Goal: Check status: Check status

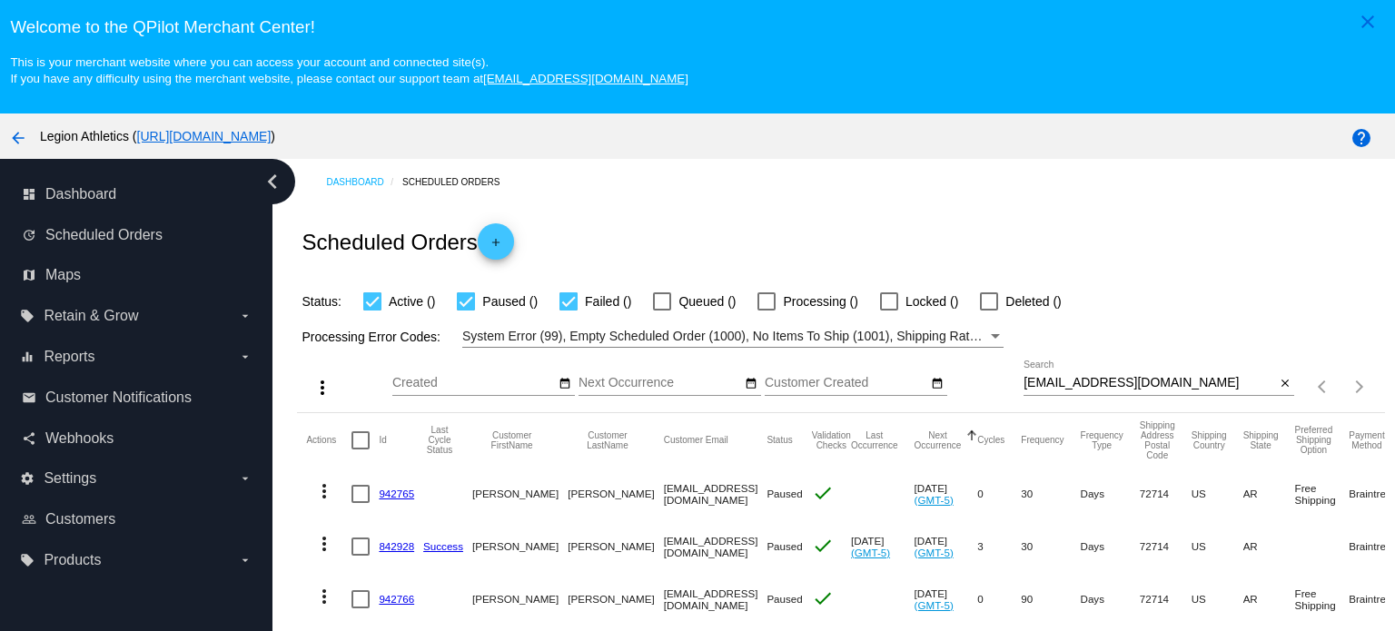
click at [1095, 380] on input "go4l@icloud.com" at bounding box center [1149, 383] width 252 height 15
paste input "parrettfive@gmail"
type input "[EMAIL_ADDRESS][DOMAIN_NAME]"
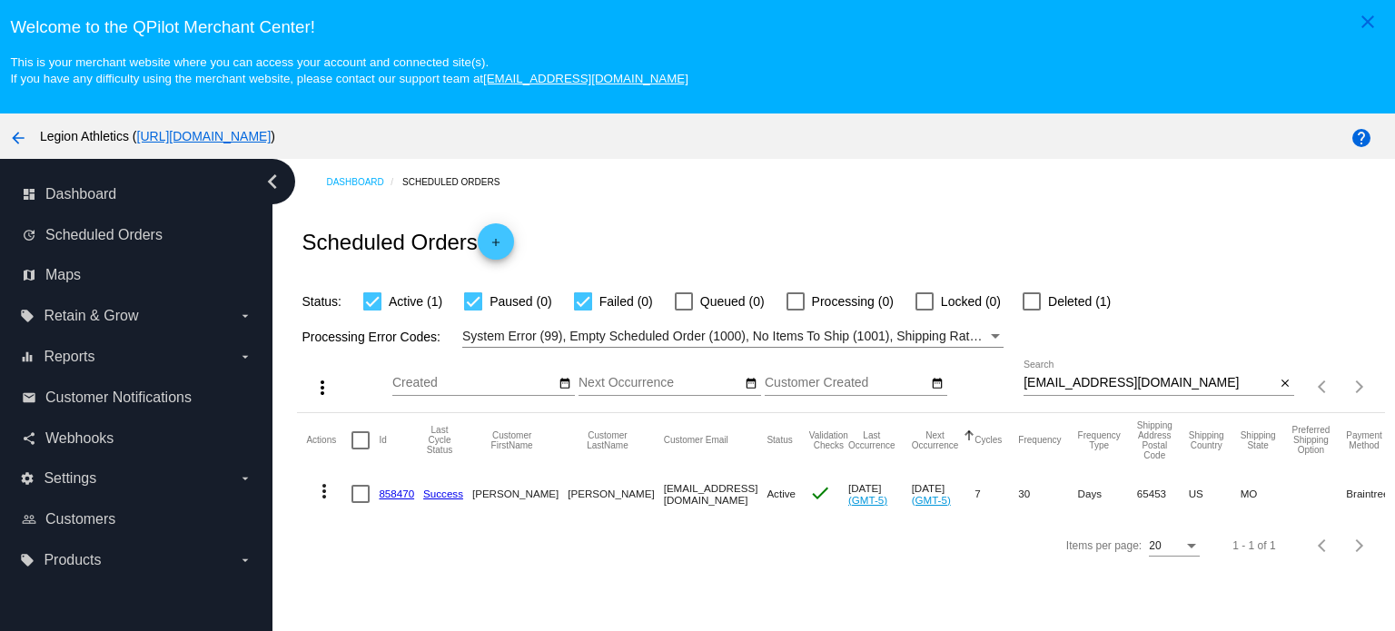
click at [396, 492] on link "858470" at bounding box center [396, 494] width 35 height 12
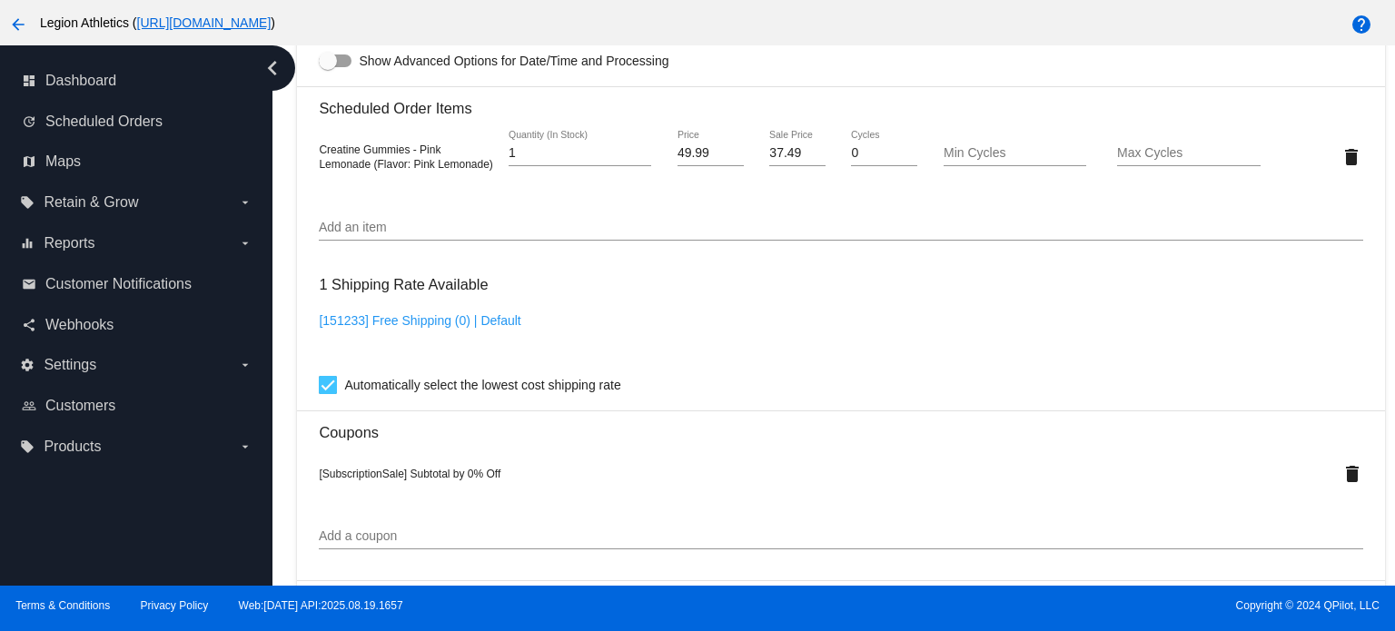
scroll to position [1180, 0]
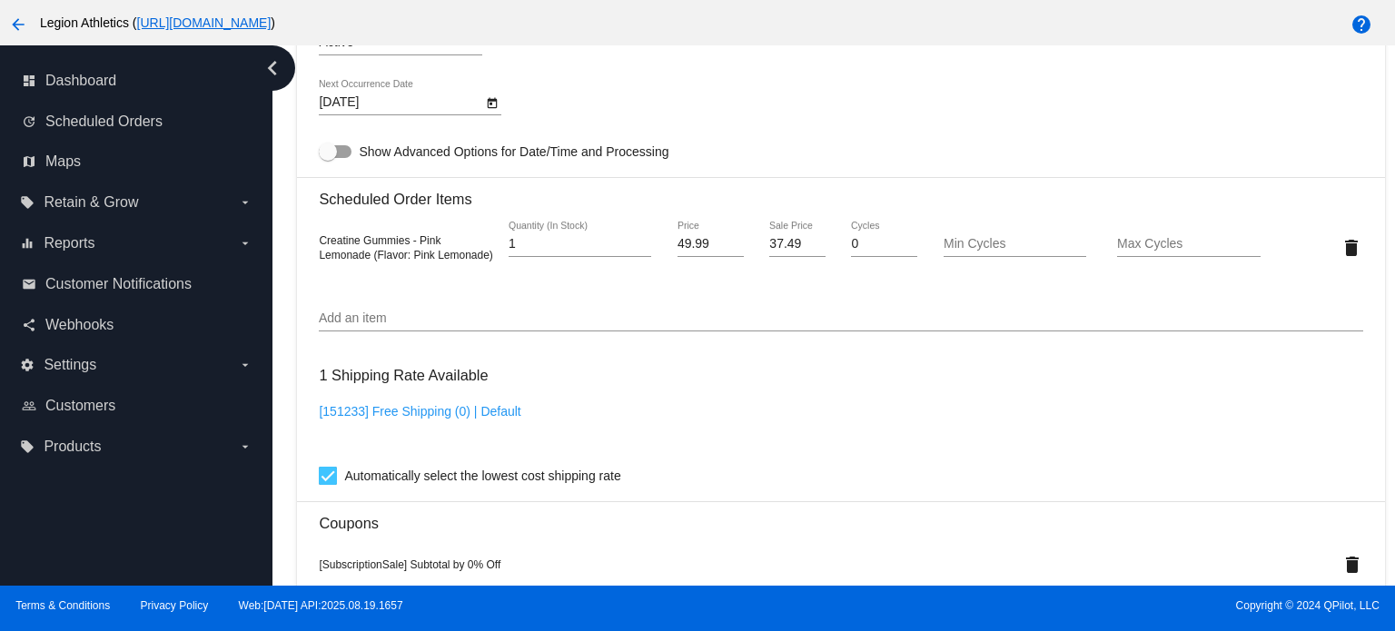
click at [780, 242] on input "37.49" at bounding box center [796, 244] width 55 height 15
click at [773, 242] on input "37.49" at bounding box center [796, 244] width 55 height 15
type input "29.99"
click at [766, 136] on mat-card "Customer 3014733: Angie Tutterrow parrettfive@gmail.com Customer Shipping Enter…" at bounding box center [840, 237] width 1087 height 1880
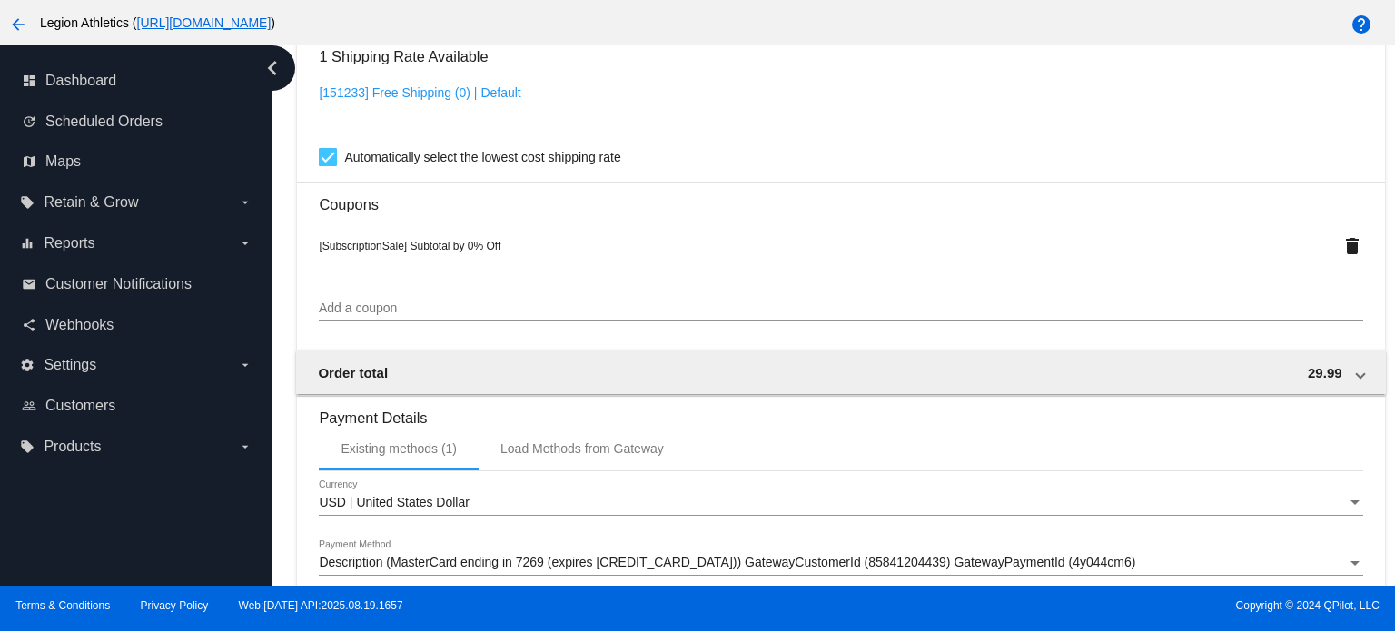
scroll to position [1776, 0]
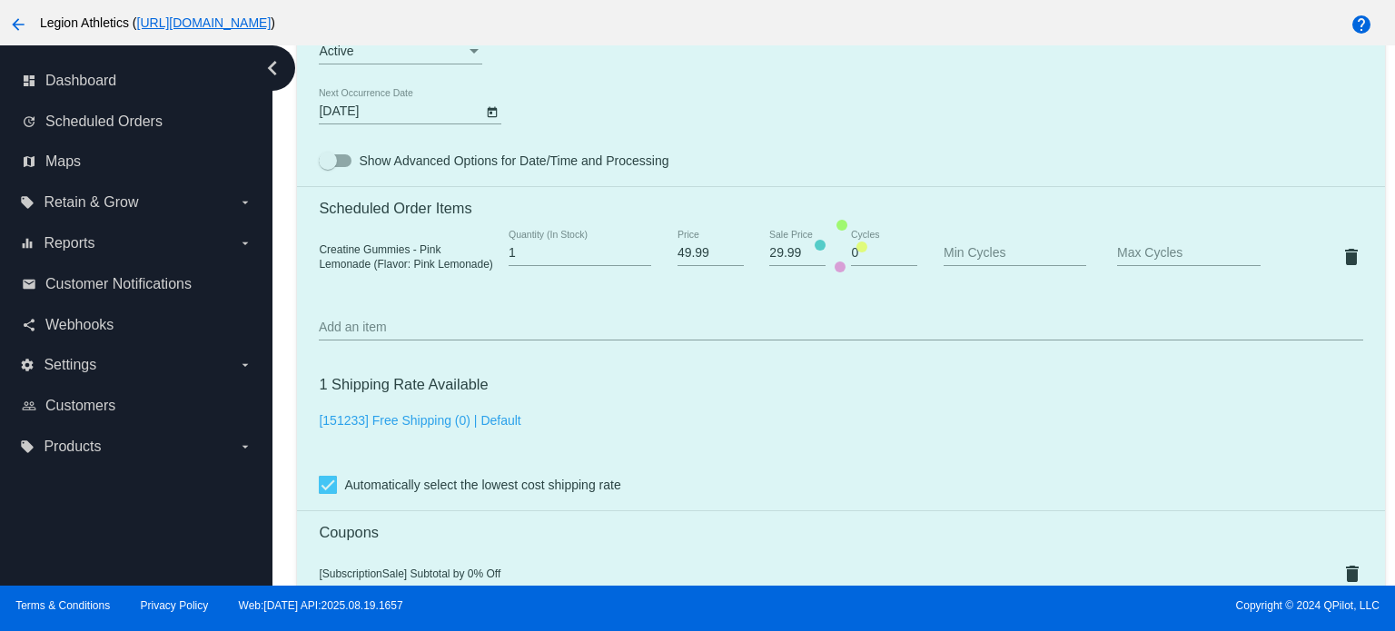
scroll to position [1140, 0]
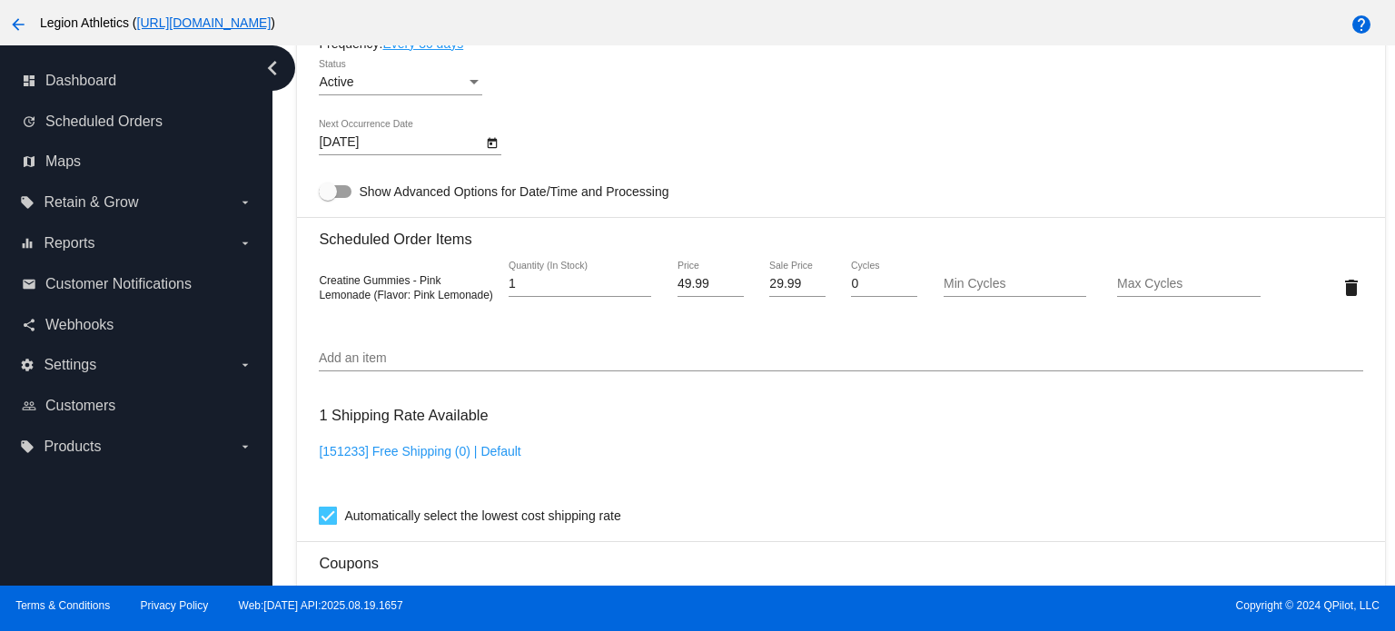
click at [799, 130] on div "9/11/2025 Next Occurrence Date" at bounding box center [840, 146] width 1043 height 52
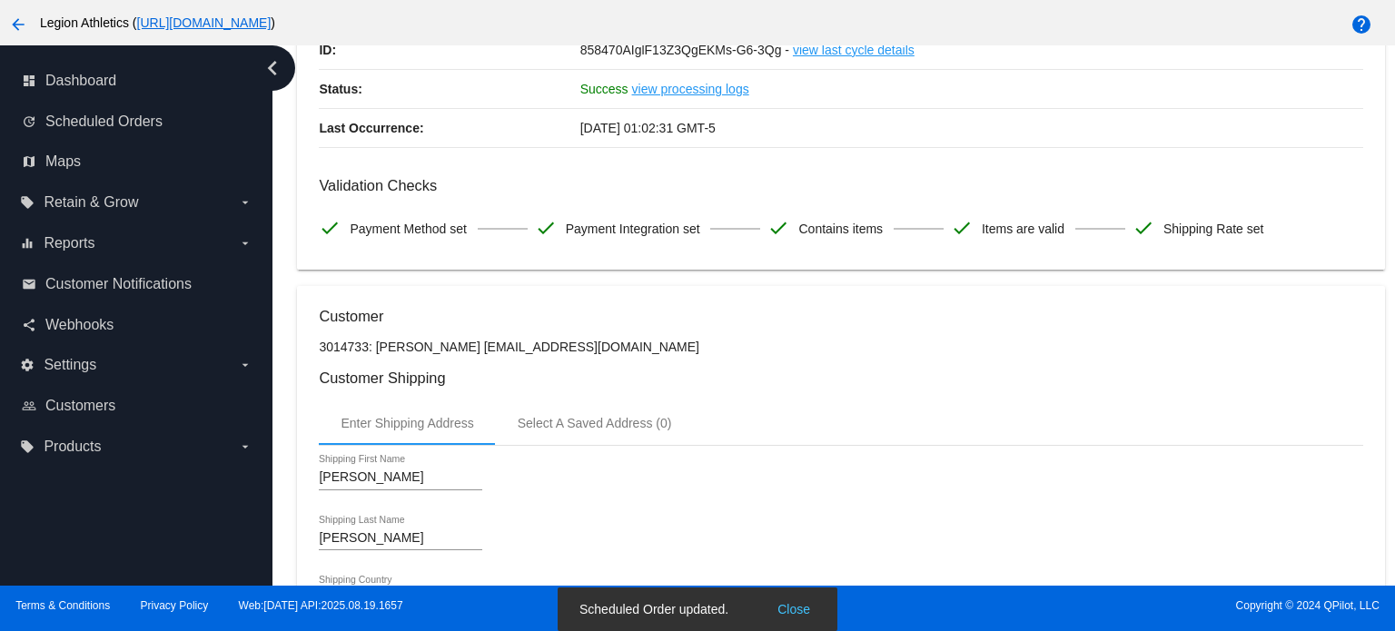
scroll to position [51, 0]
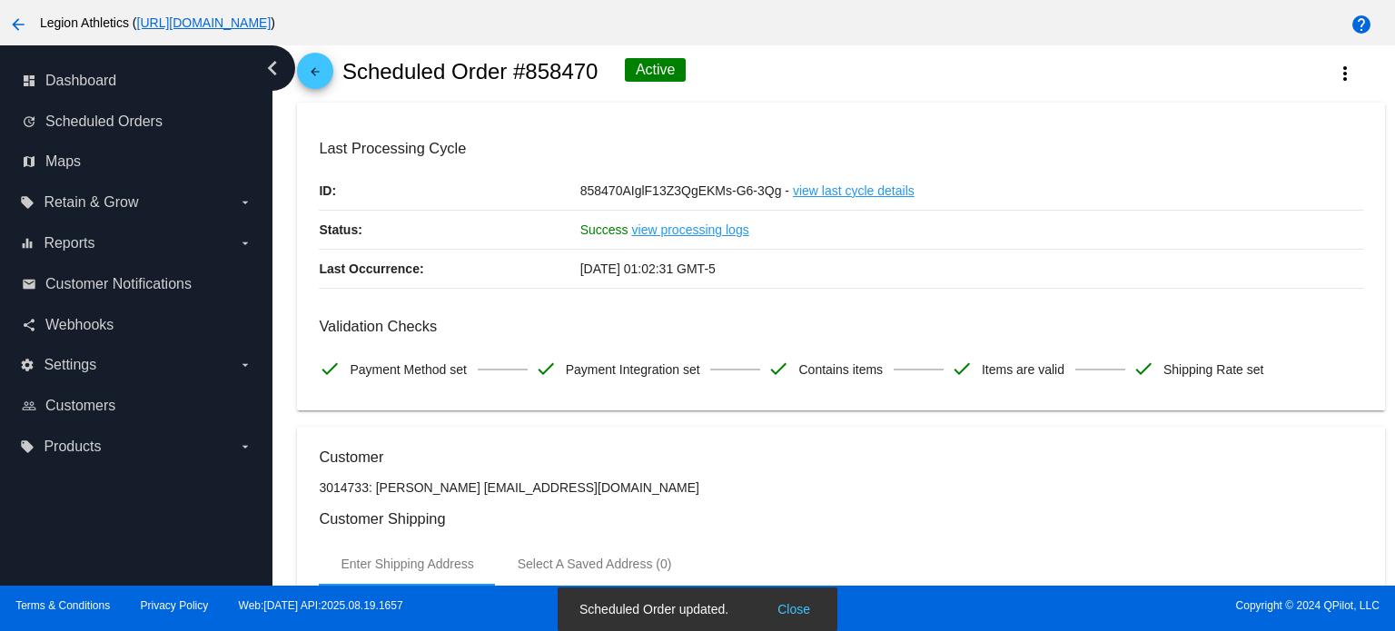
click at [319, 71] on mat-icon "arrow_back" at bounding box center [315, 76] width 22 height 22
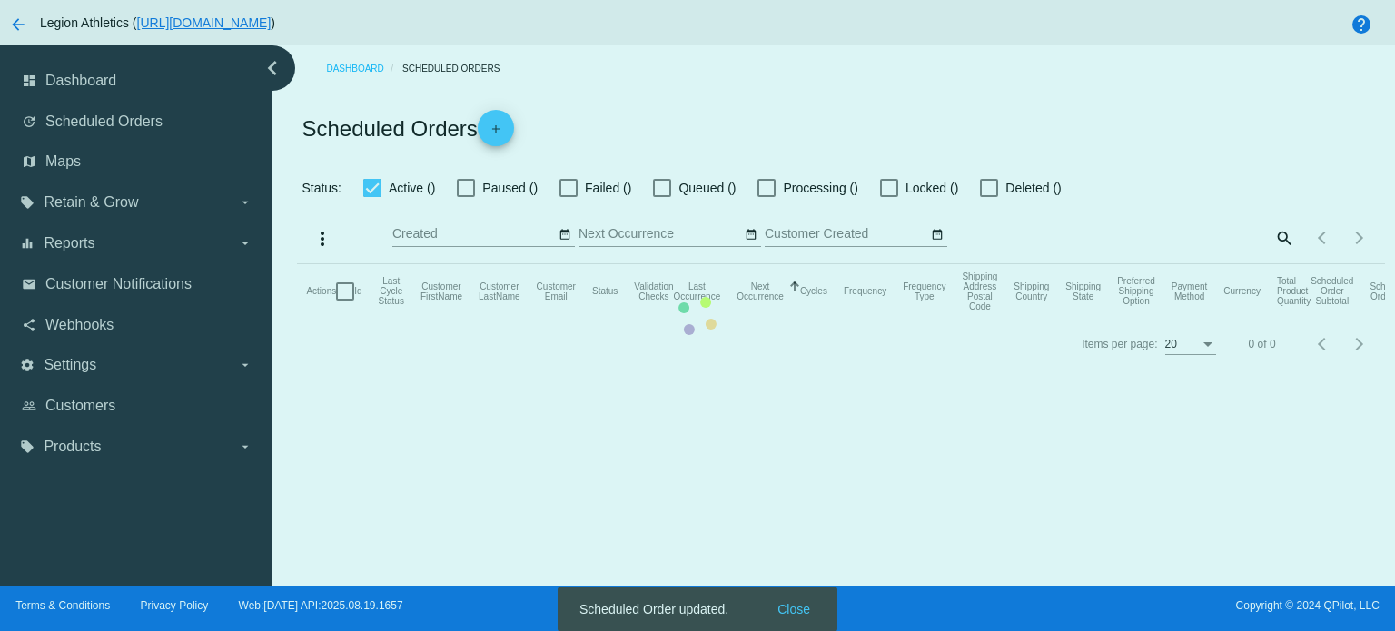
checkbox input "true"
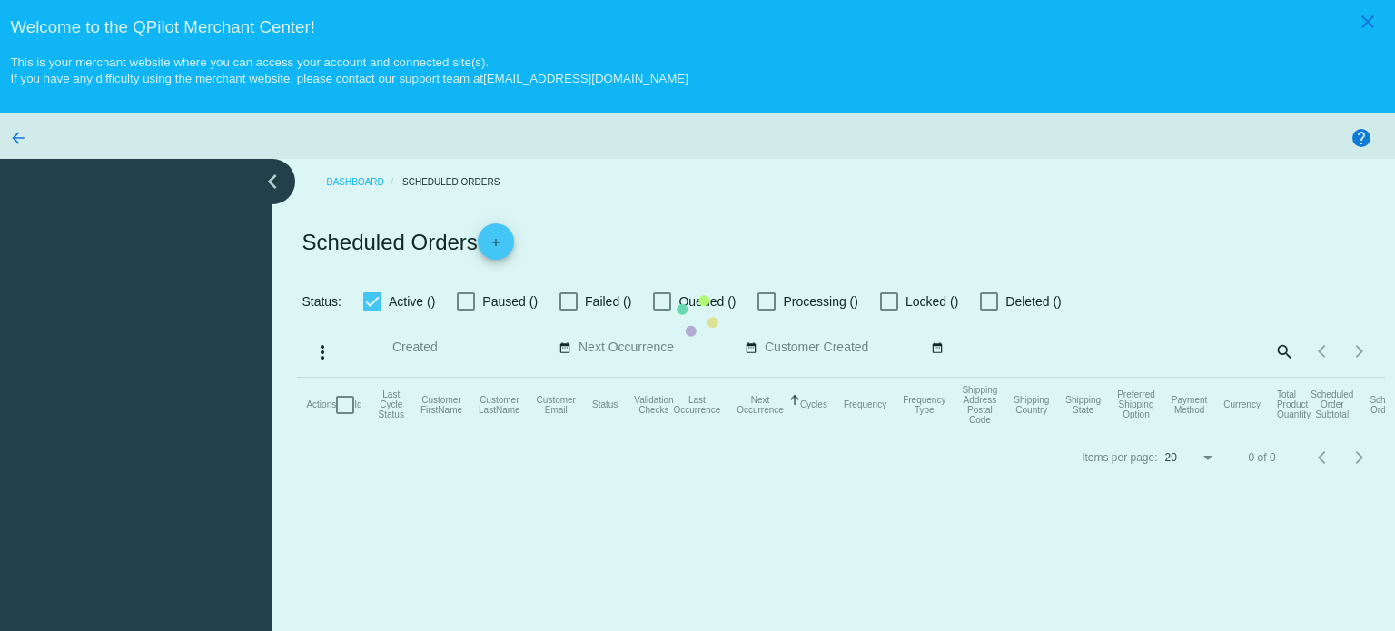
checkbox input "true"
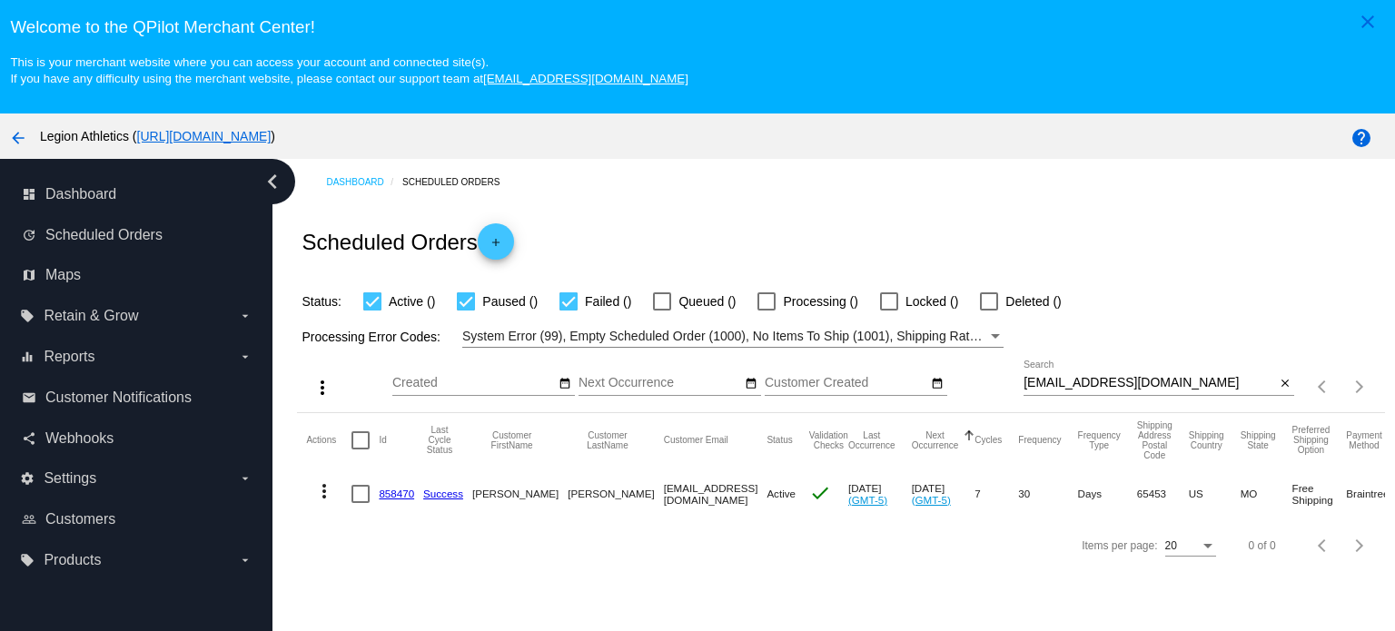
click at [1096, 381] on input "[EMAIL_ADDRESS][DOMAIN_NAME]" at bounding box center [1149, 383] width 252 height 15
paste input "ashgunn4"
type input "[EMAIL_ADDRESS][DOMAIN_NAME]"
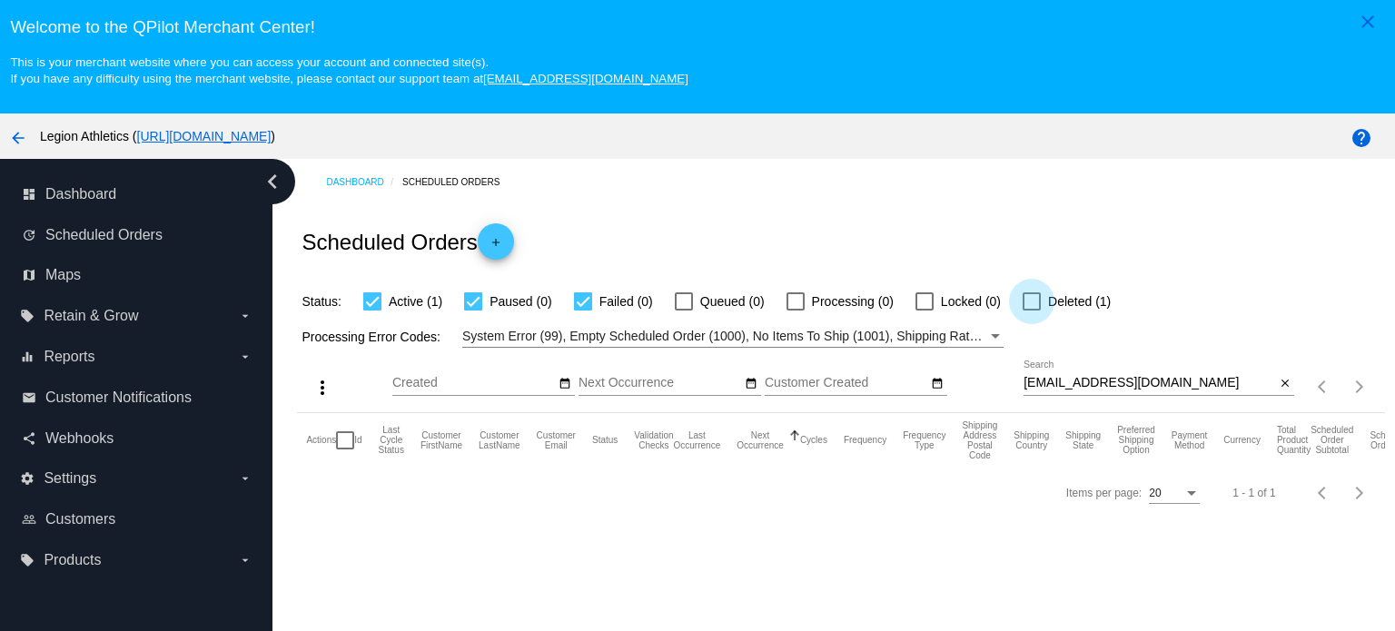
click at [1029, 297] on div at bounding box center [1031, 301] width 18 height 18
click at [1031, 311] on input "Deleted (1)" at bounding box center [1031, 311] width 1 height 1
checkbox input "true"
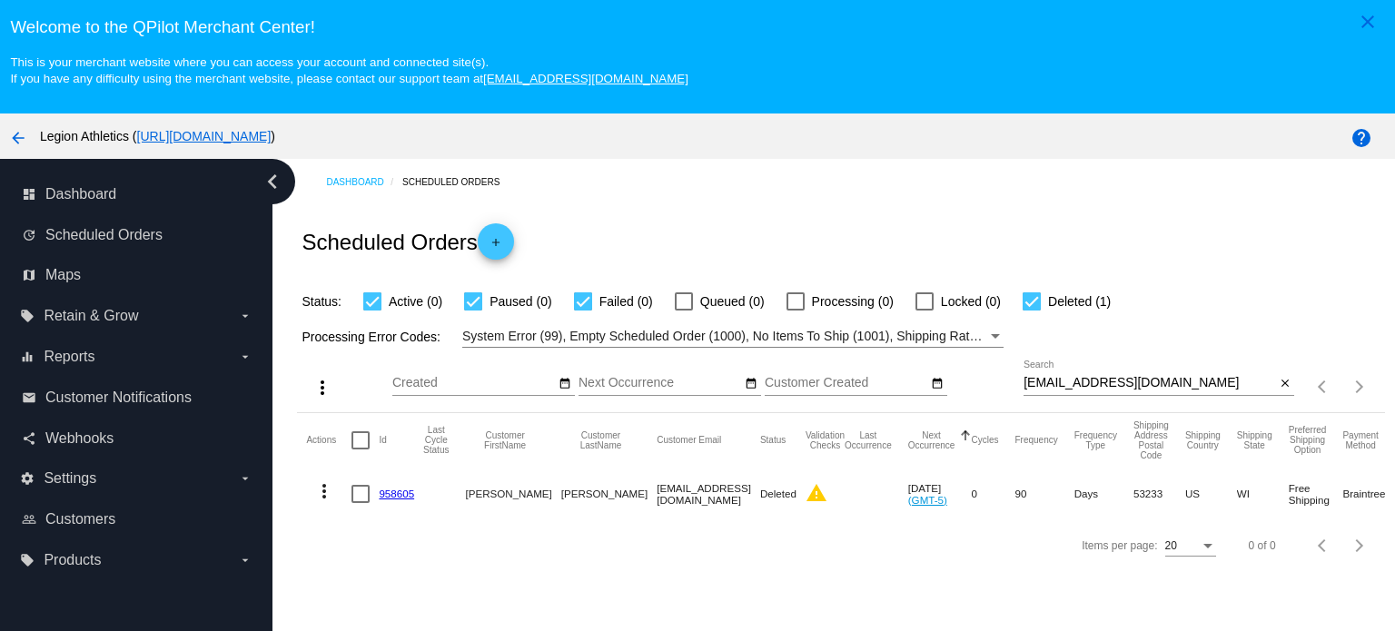
click at [399, 492] on link "958605" at bounding box center [396, 494] width 35 height 12
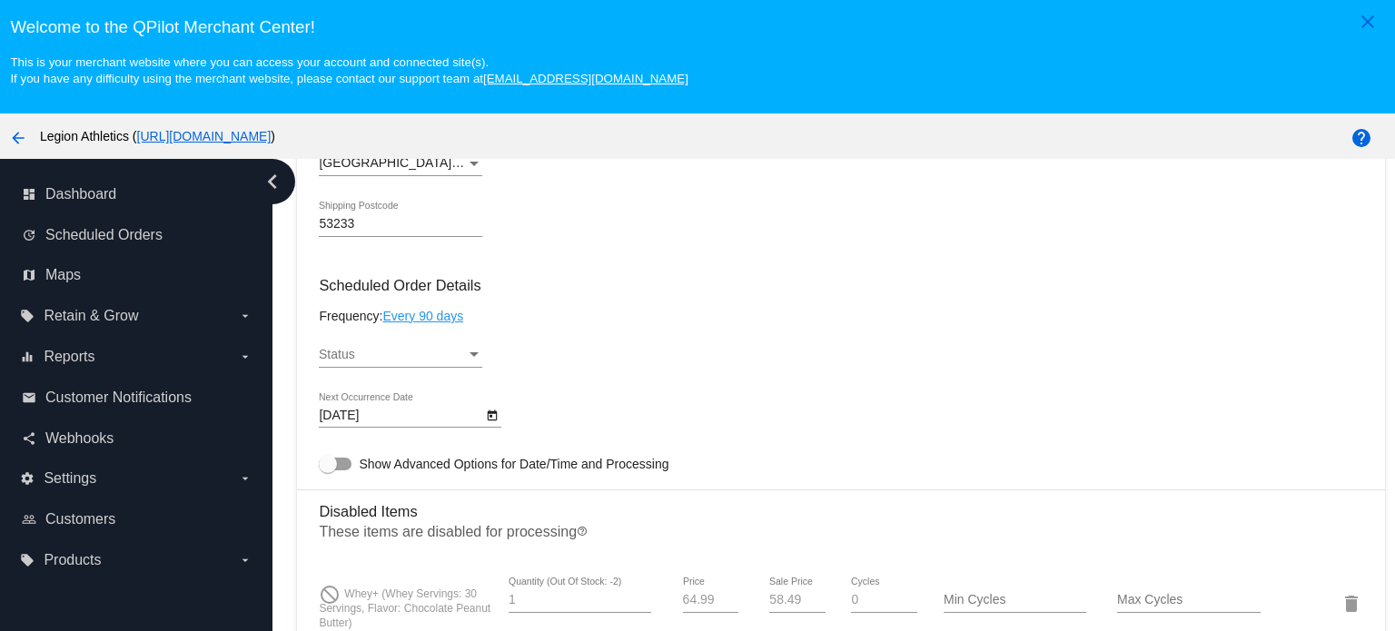
scroll to position [908, 0]
